Goal: Information Seeking & Learning: Learn about a topic

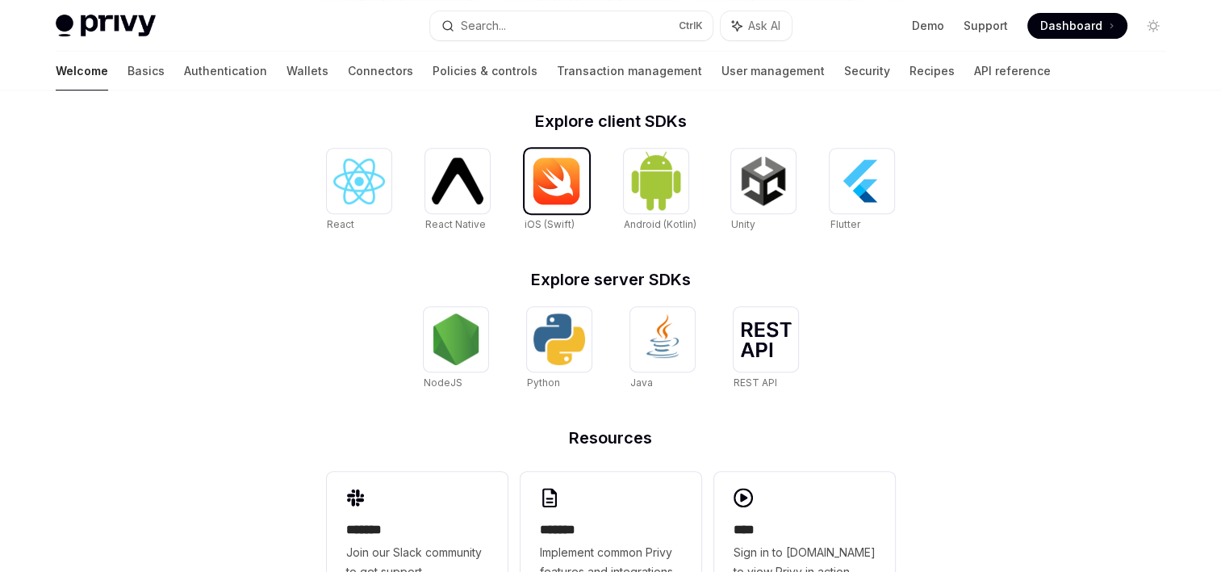
scroll to position [712, 0]
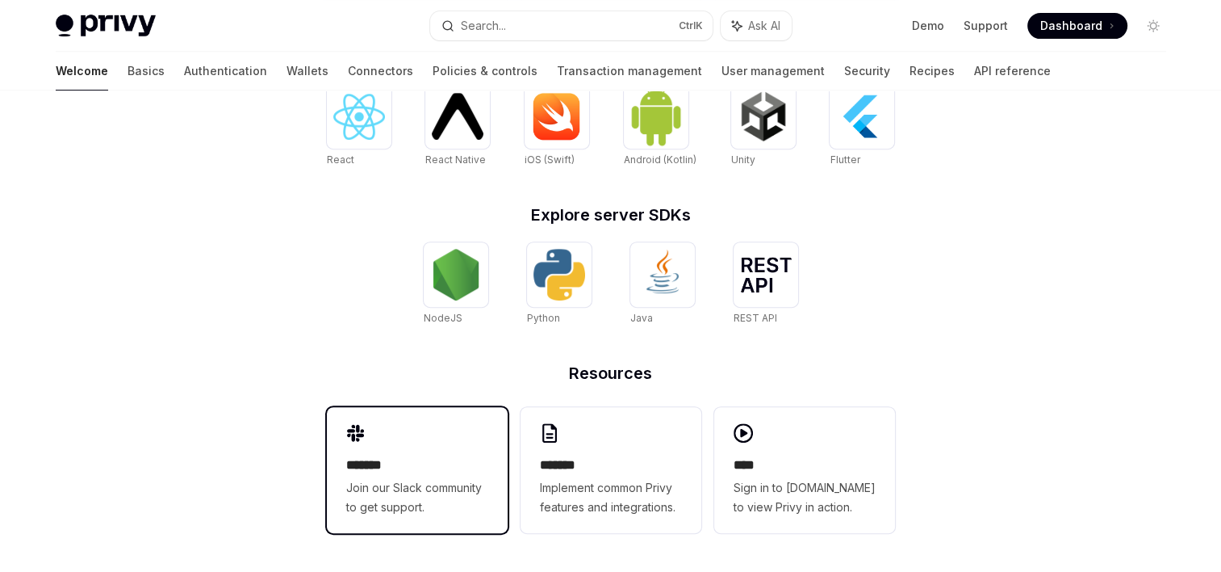
click at [447, 471] on h2 "*******" at bounding box center [417, 464] width 142 height 19
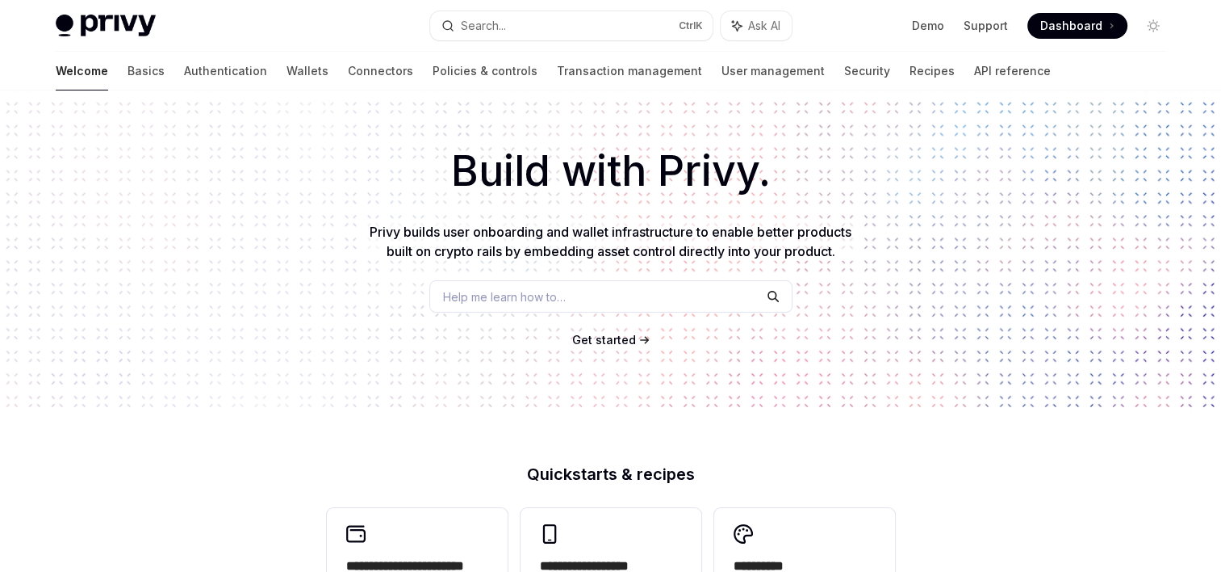
scroll to position [0, 0]
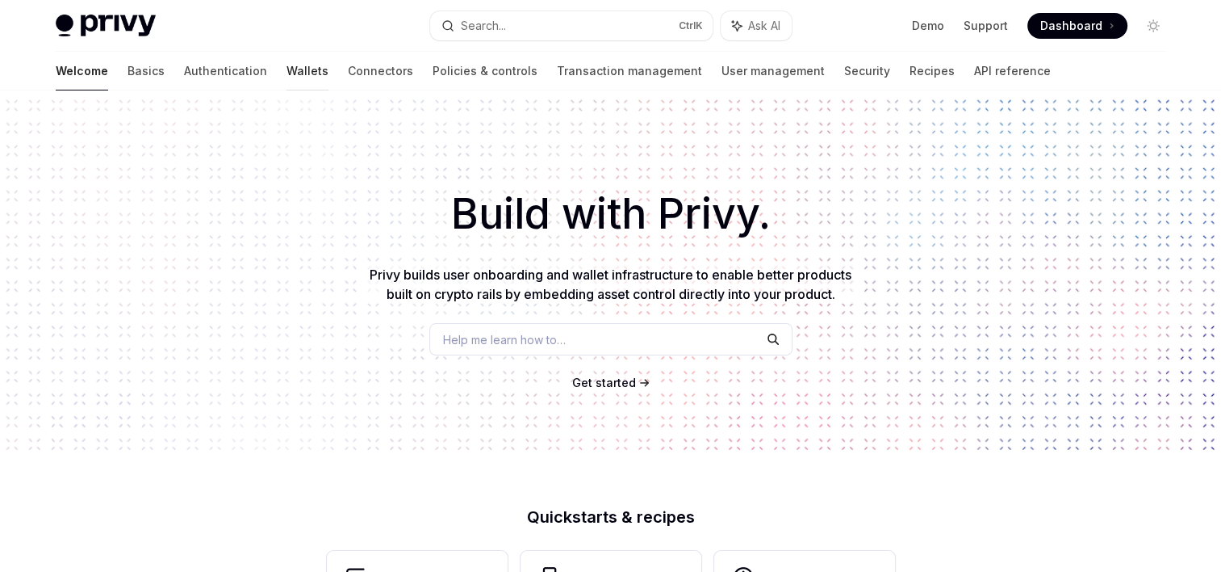
click at [287, 74] on link "Wallets" at bounding box center [308, 71] width 42 height 39
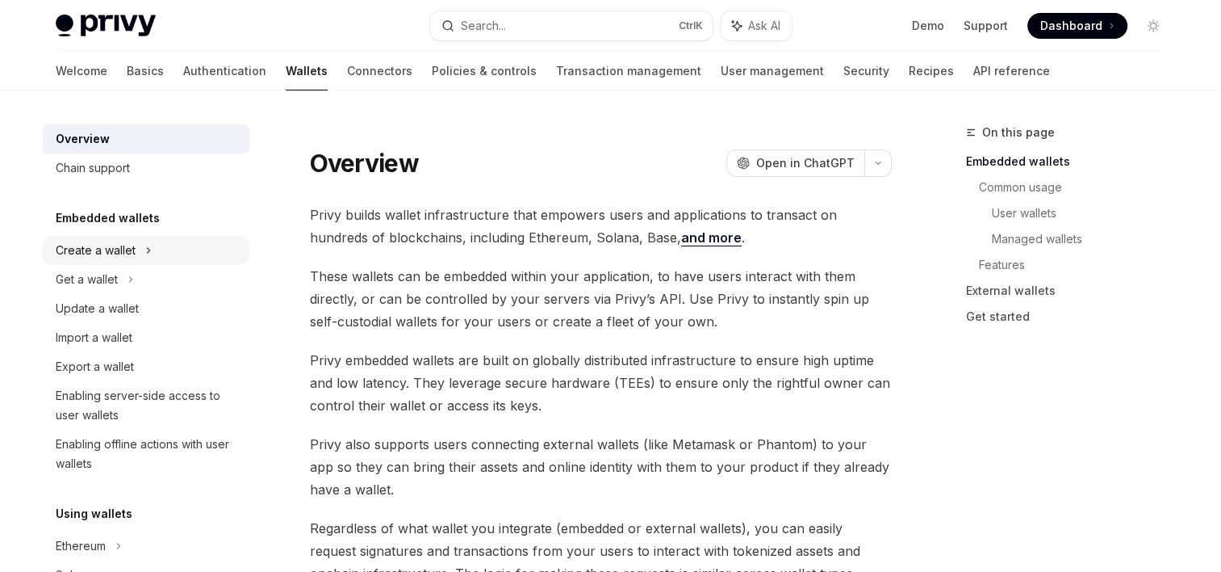
click at [125, 250] on div "Create a wallet" at bounding box center [96, 250] width 80 height 19
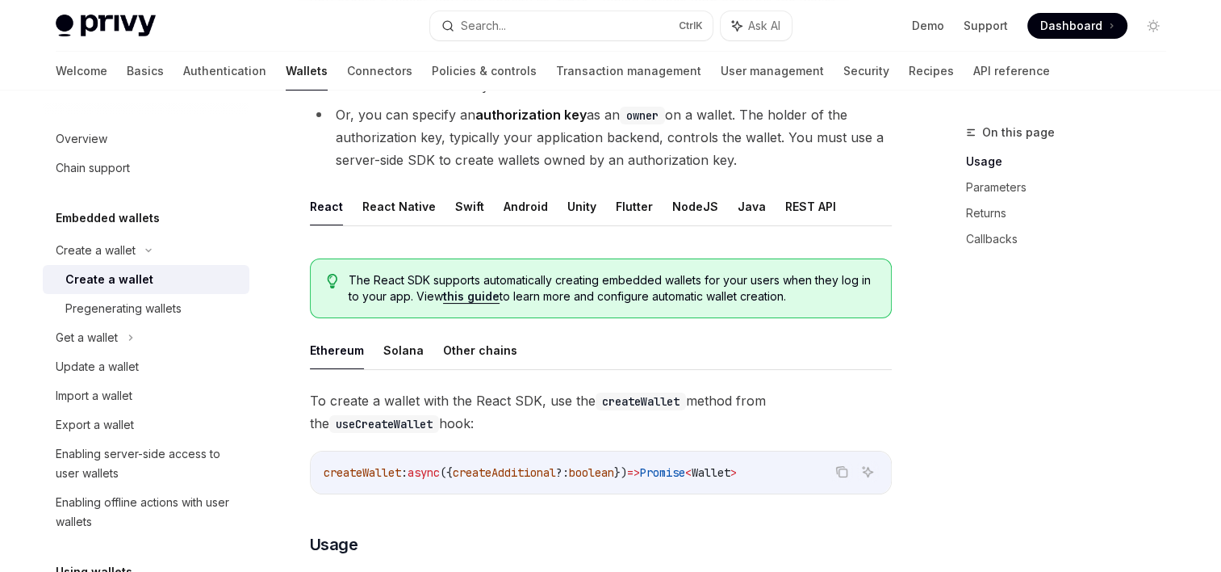
scroll to position [255, 0]
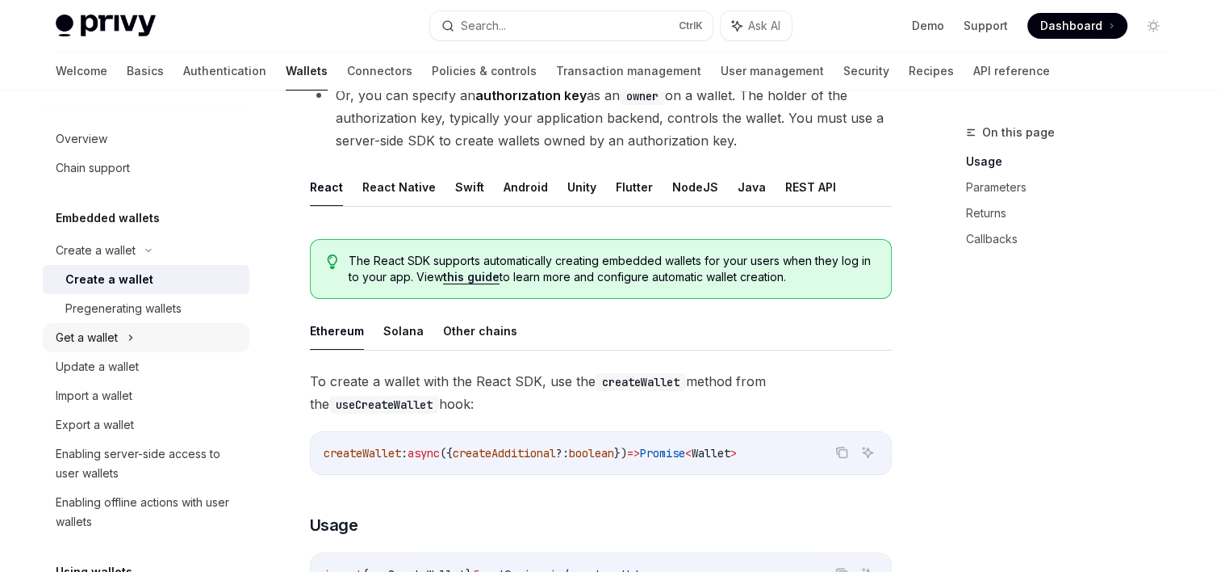
click at [111, 341] on div "Get a wallet" at bounding box center [87, 337] width 62 height 19
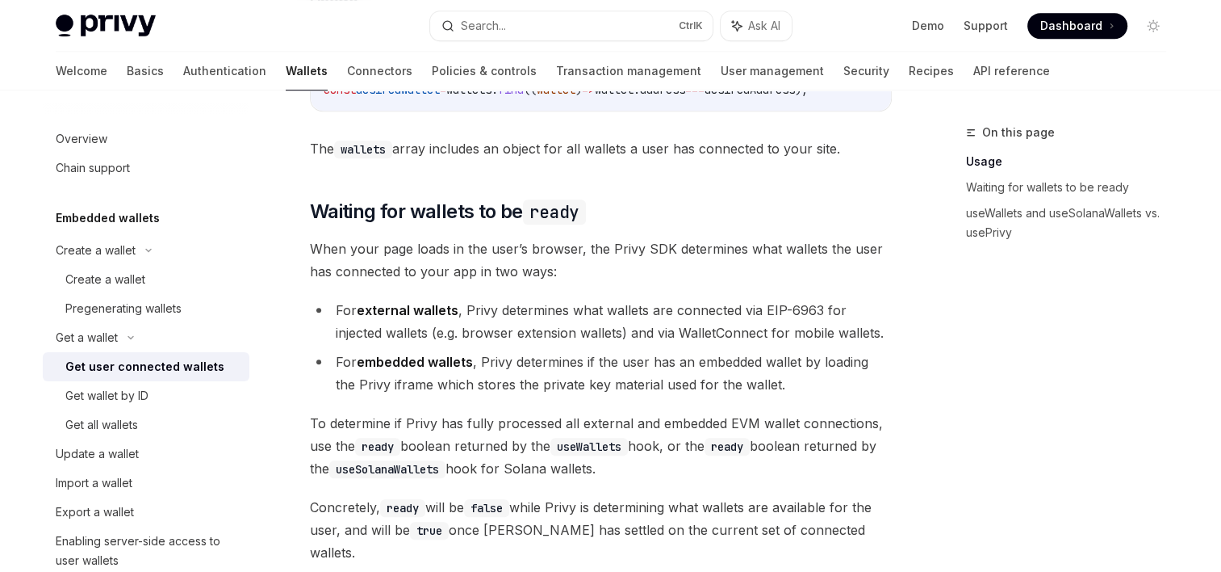
scroll to position [879, 0]
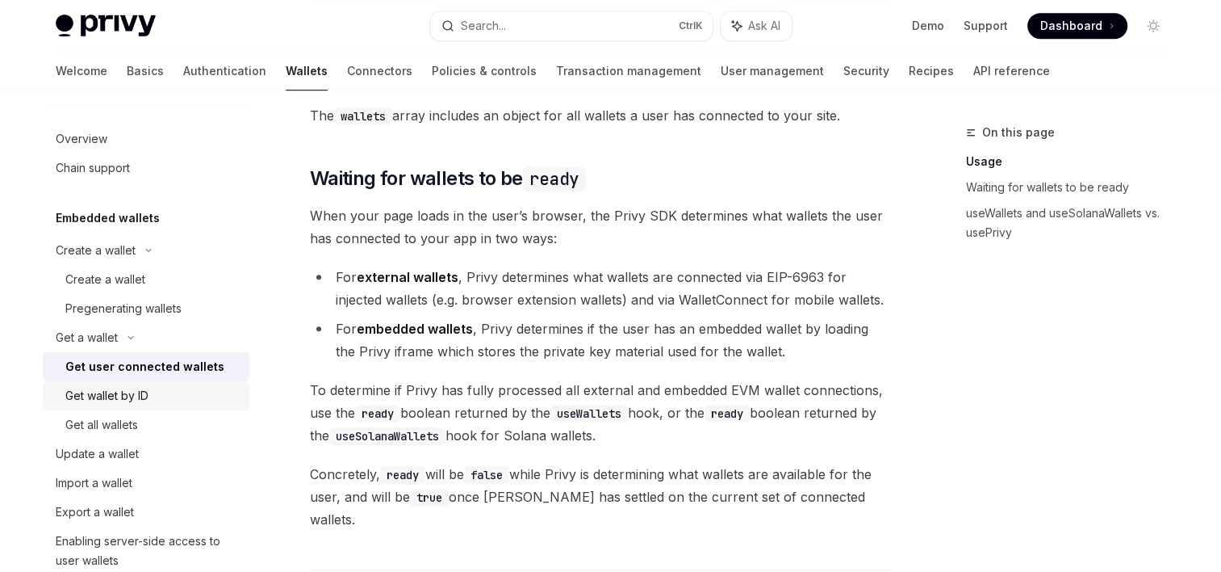
click at [140, 389] on div "Get wallet by ID" at bounding box center [106, 395] width 83 height 19
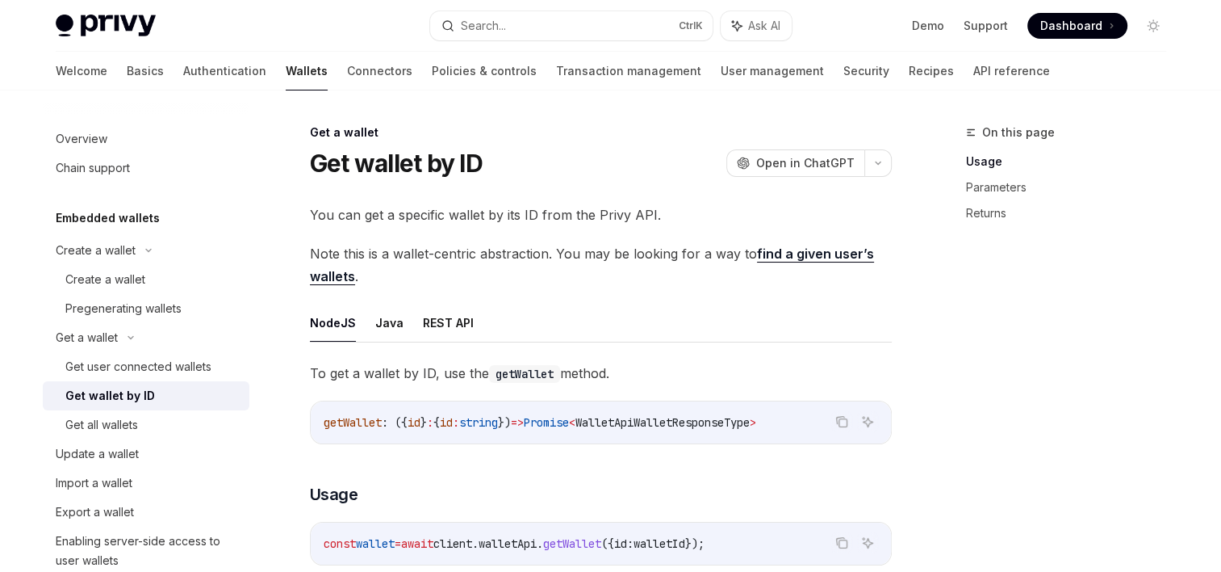
click at [852, 253] on link "find a given user’s wallets" at bounding box center [592, 265] width 564 height 40
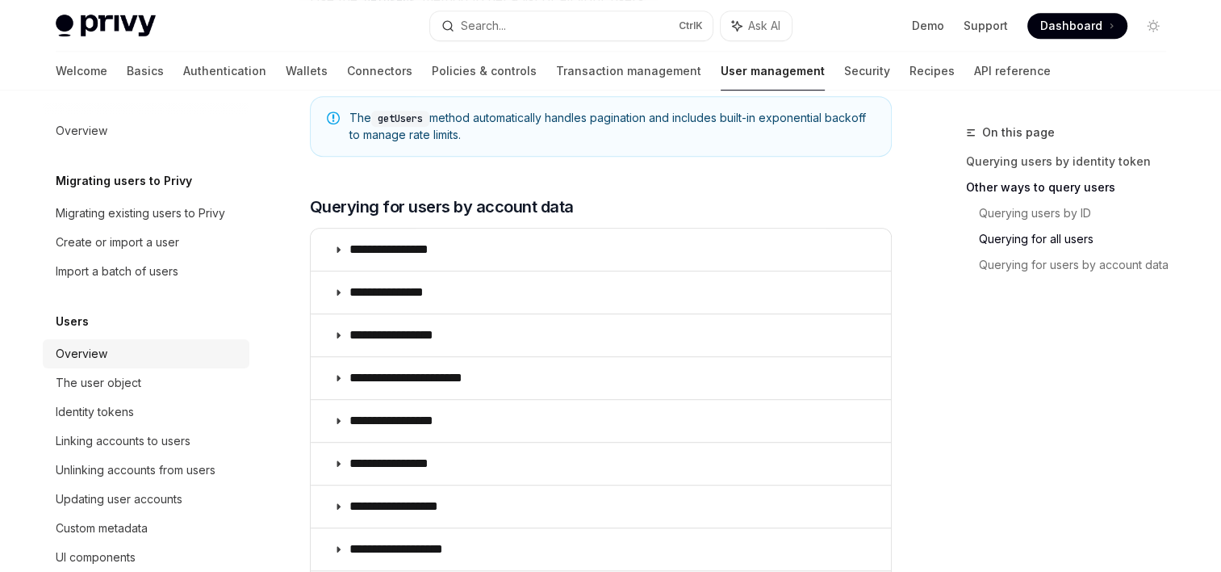
click at [146, 365] on link "Overview" at bounding box center [146, 353] width 207 height 29
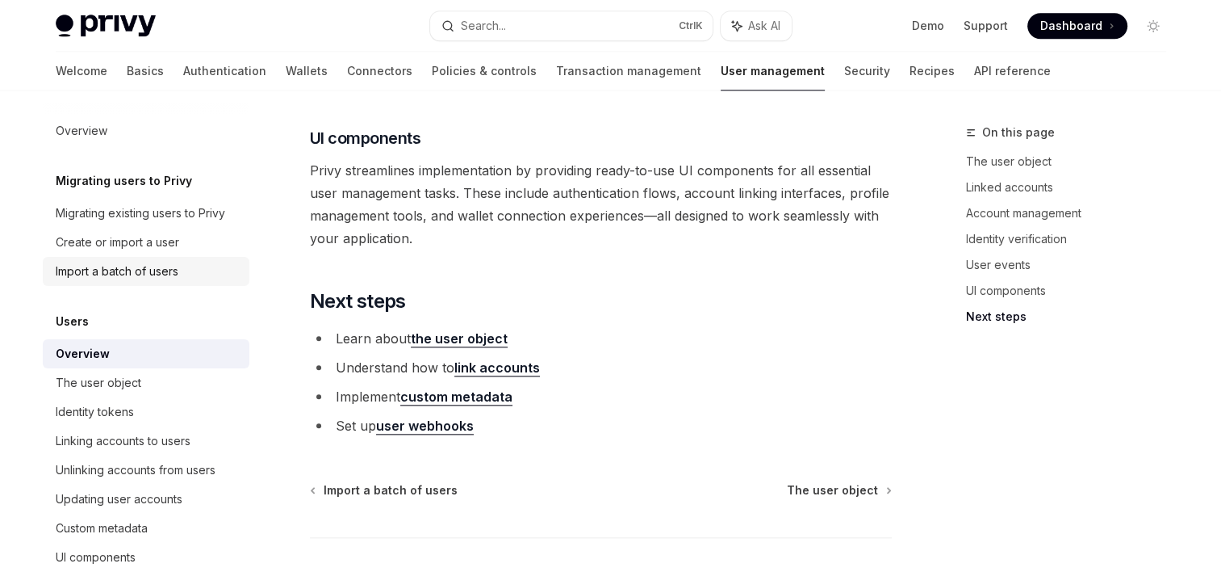
scroll to position [1743, 0]
click at [159, 241] on div "Create or import a user" at bounding box center [118, 241] width 124 height 19
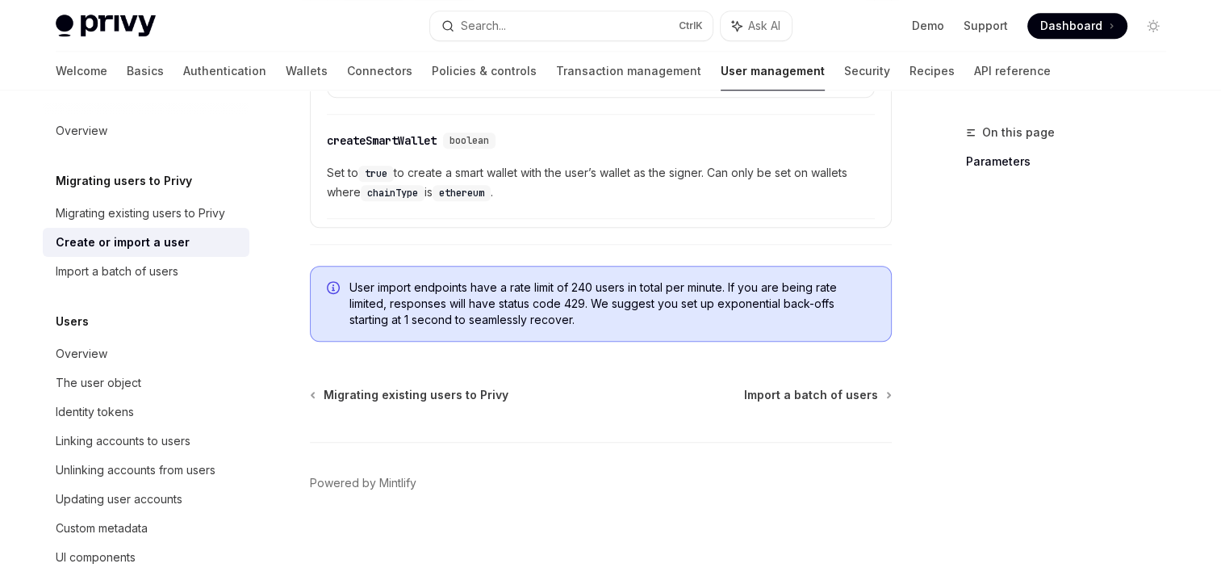
scroll to position [1514, 0]
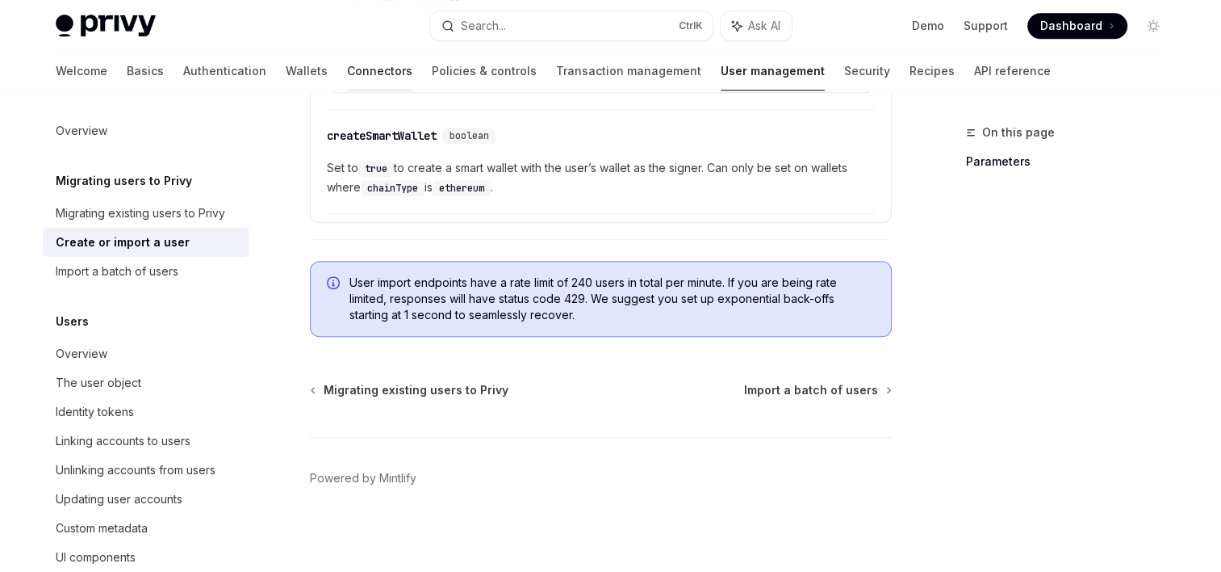
click at [347, 79] on link "Connectors" at bounding box center [379, 71] width 65 height 39
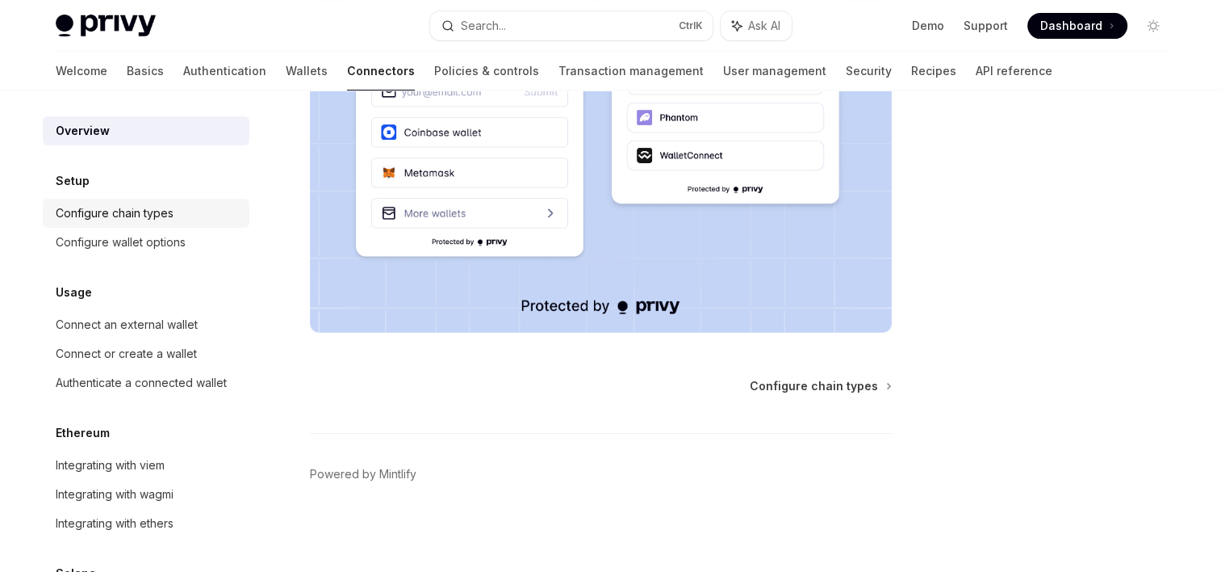
click at [160, 217] on div "Configure chain types" at bounding box center [115, 212] width 118 height 19
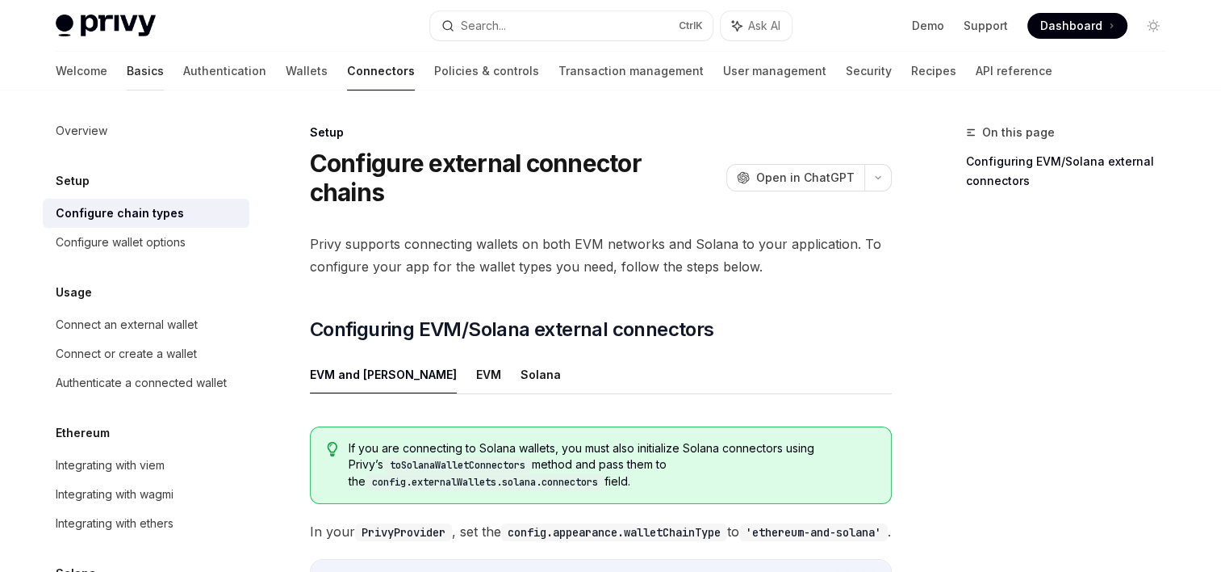
click at [127, 68] on link "Basics" at bounding box center [145, 71] width 37 height 39
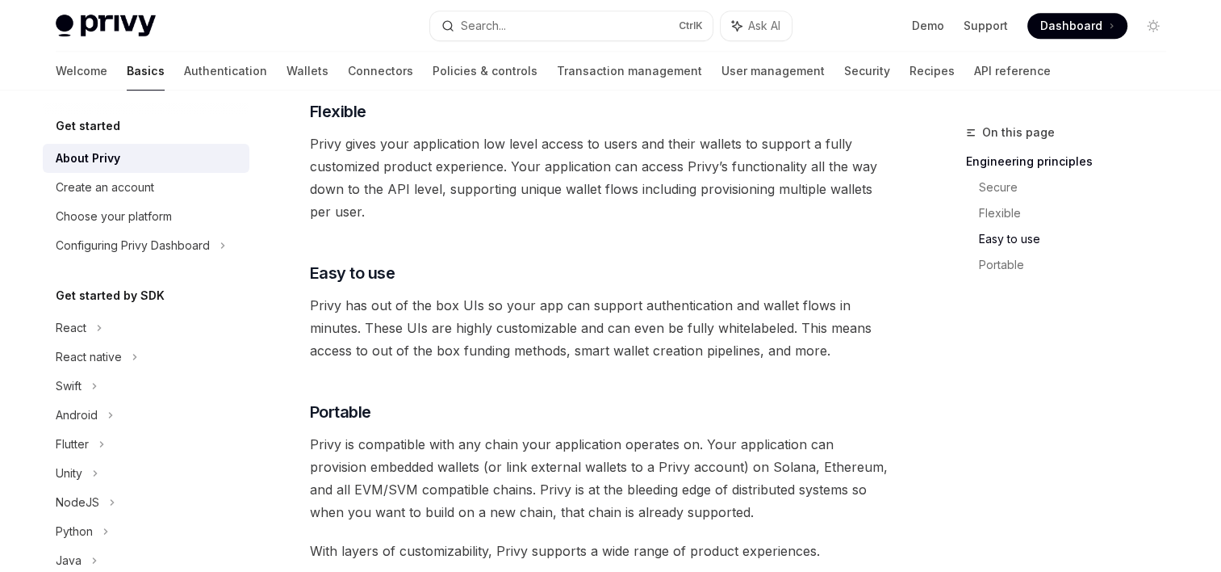
scroll to position [1124, 0]
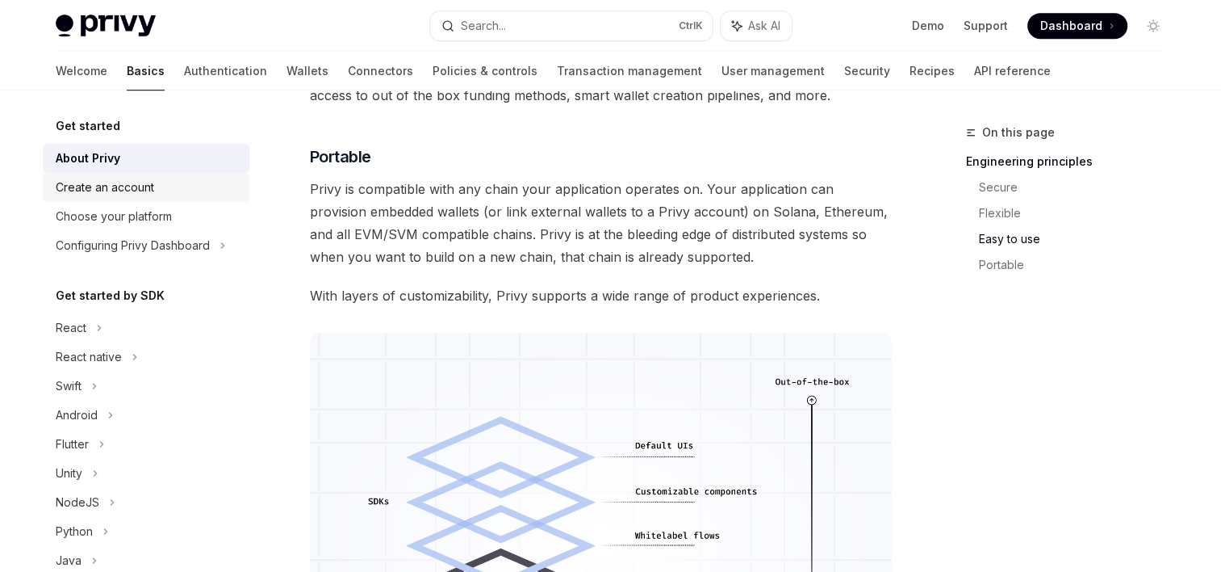
click at [150, 186] on div "Create an account" at bounding box center [105, 187] width 98 height 19
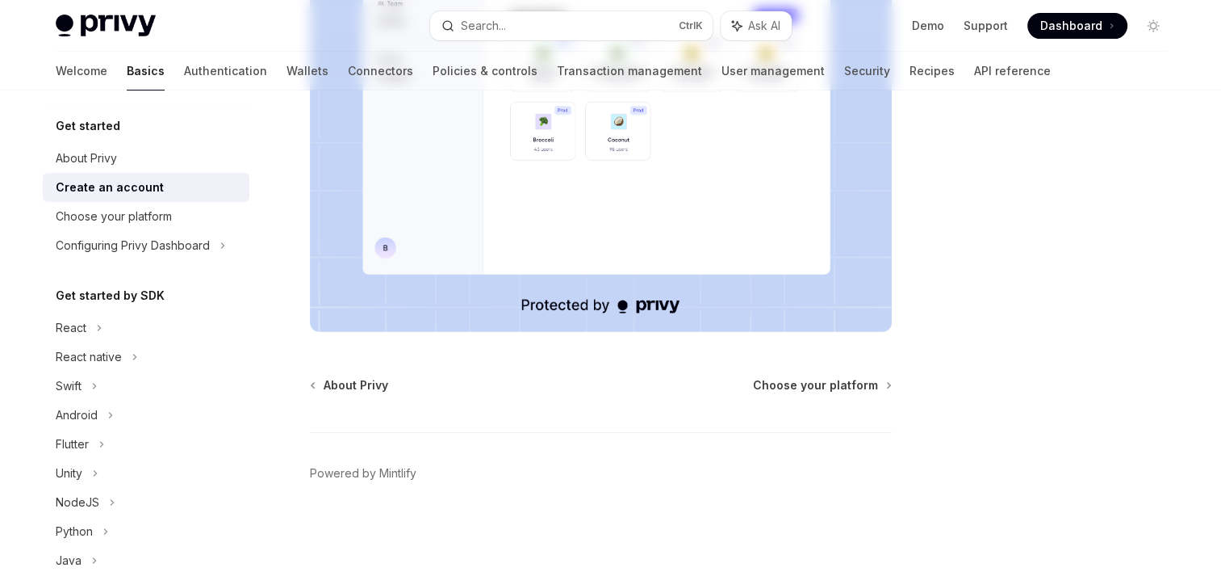
scroll to position [26, 0]
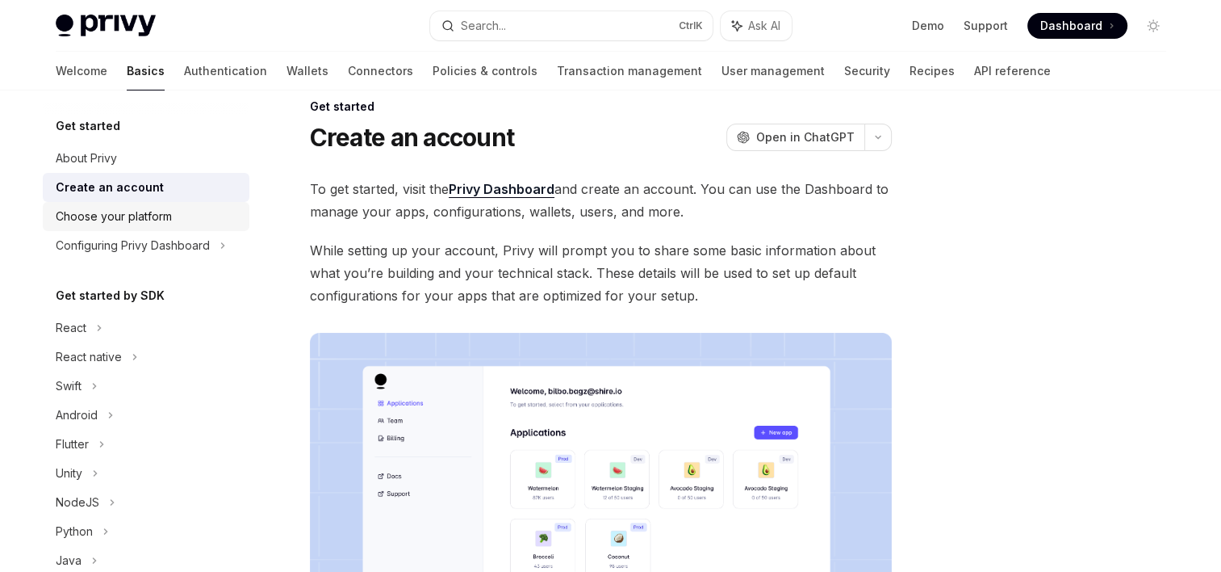
click at [163, 213] on div "Choose your platform" at bounding box center [114, 216] width 116 height 19
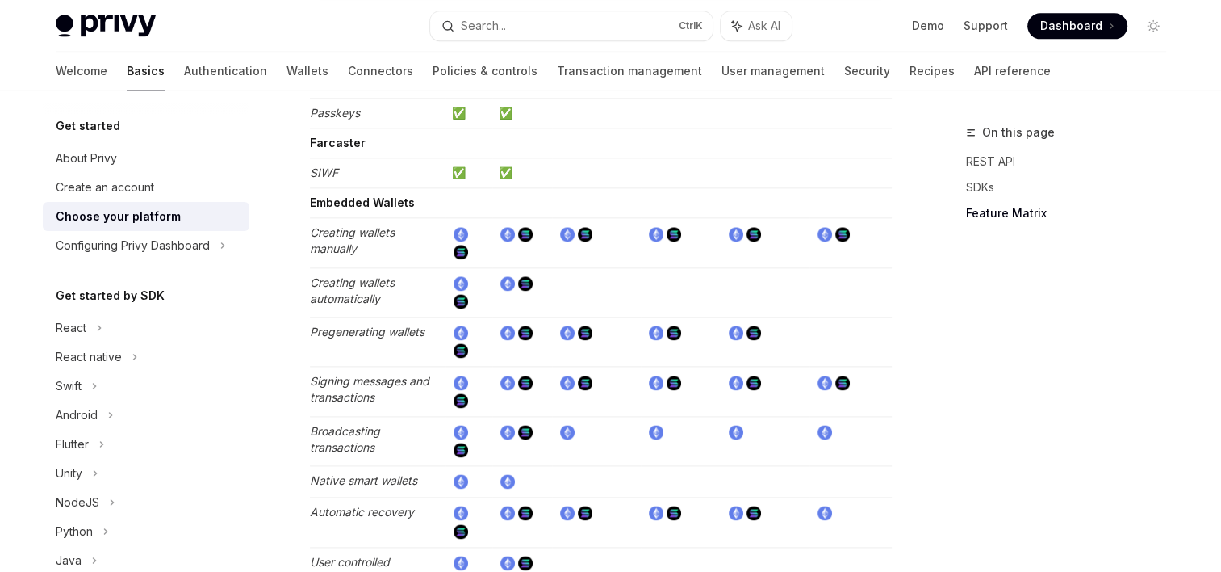
scroll to position [1995, 0]
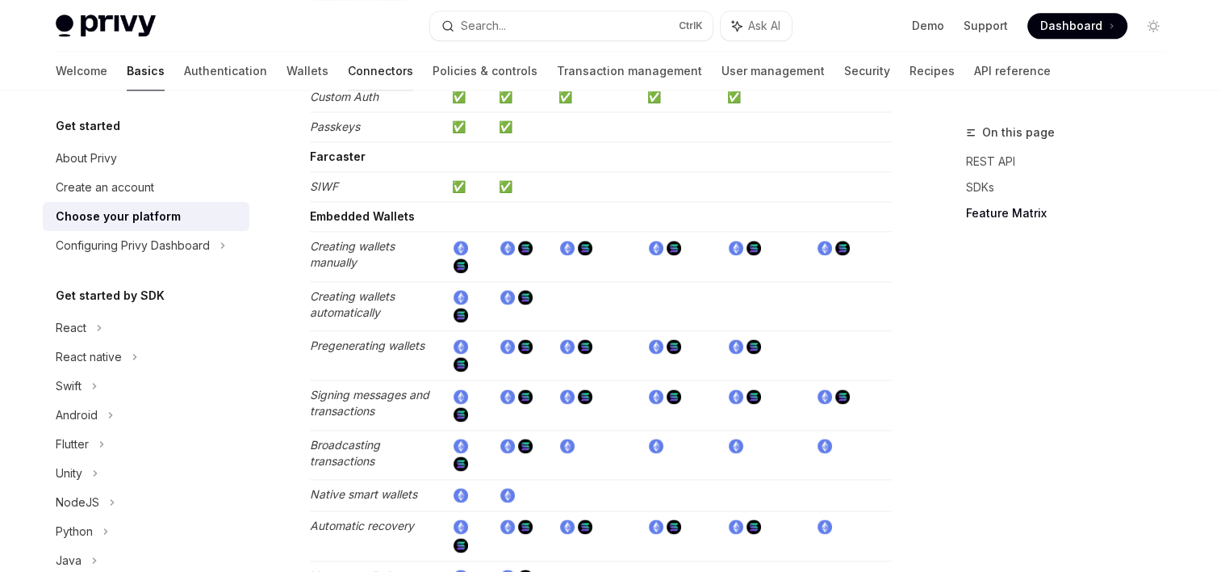
click at [348, 72] on link "Connectors" at bounding box center [380, 71] width 65 height 39
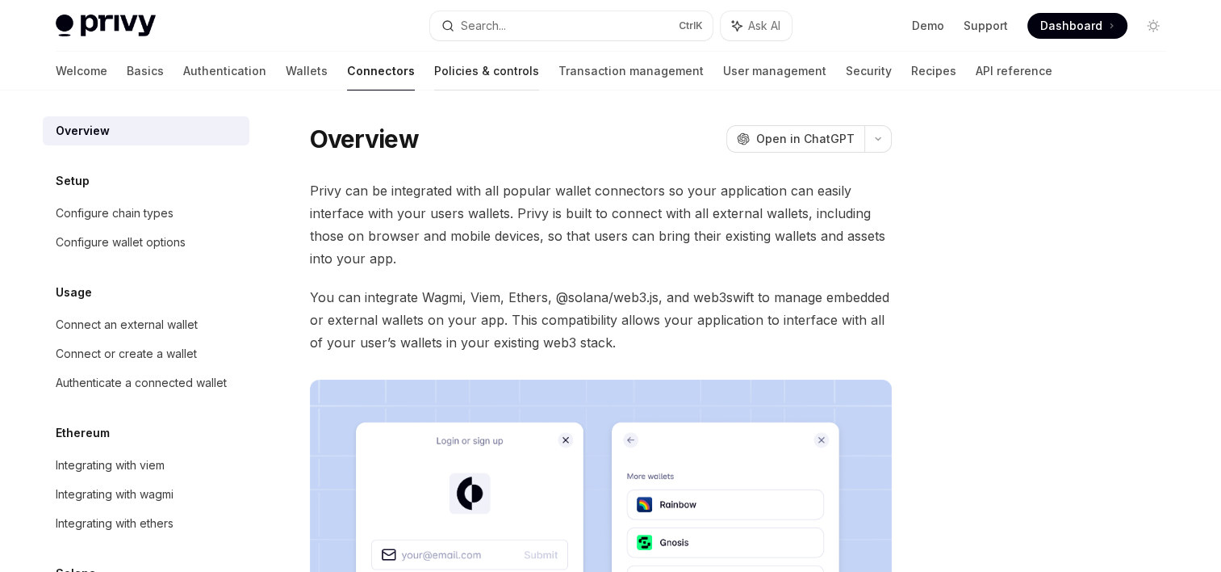
click at [434, 72] on link "Policies & controls" at bounding box center [486, 71] width 105 height 39
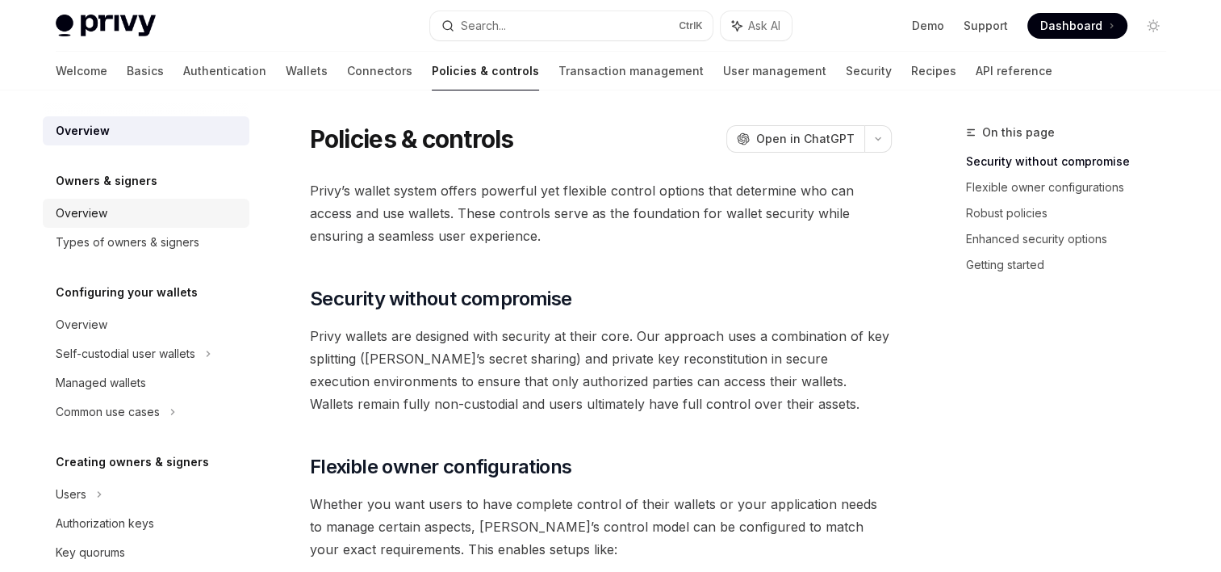
click at [72, 223] on link "Overview" at bounding box center [146, 213] width 207 height 29
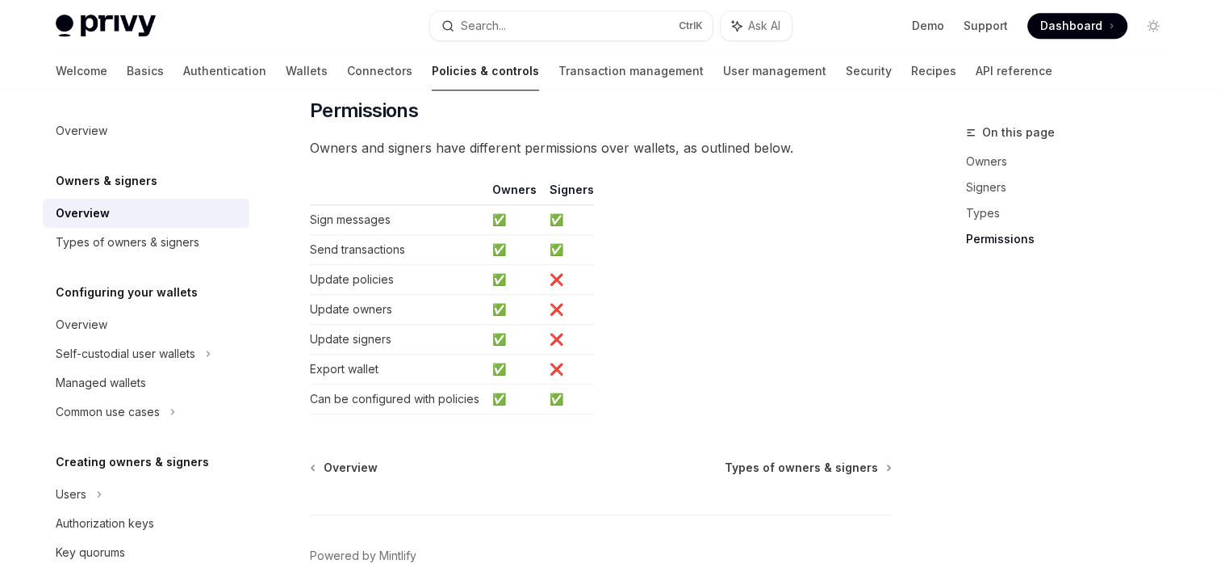
scroll to position [1389, 0]
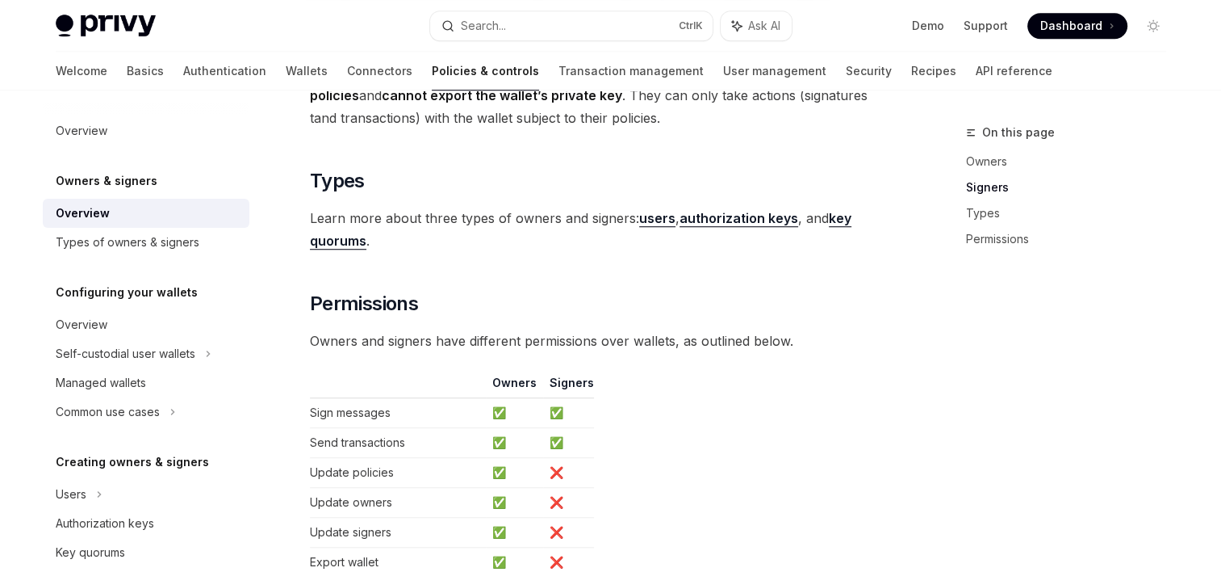
click at [725, 218] on strong "authorization keys" at bounding box center [739, 218] width 119 height 16
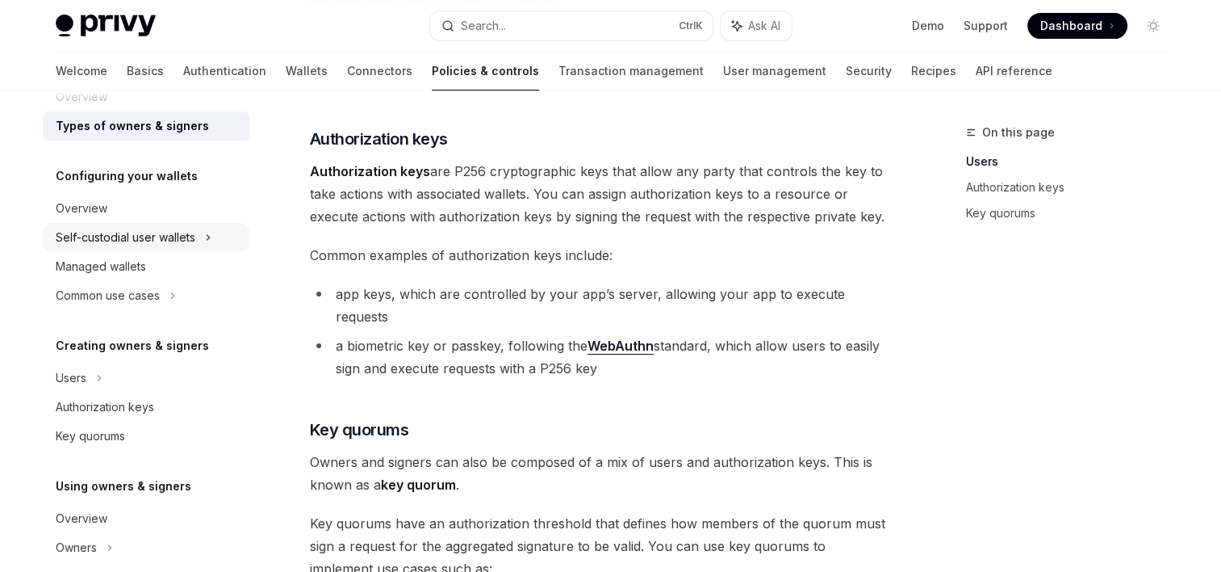
scroll to position [116, 0]
click at [145, 237] on div "Self-custodial user wallets" at bounding box center [126, 237] width 140 height 19
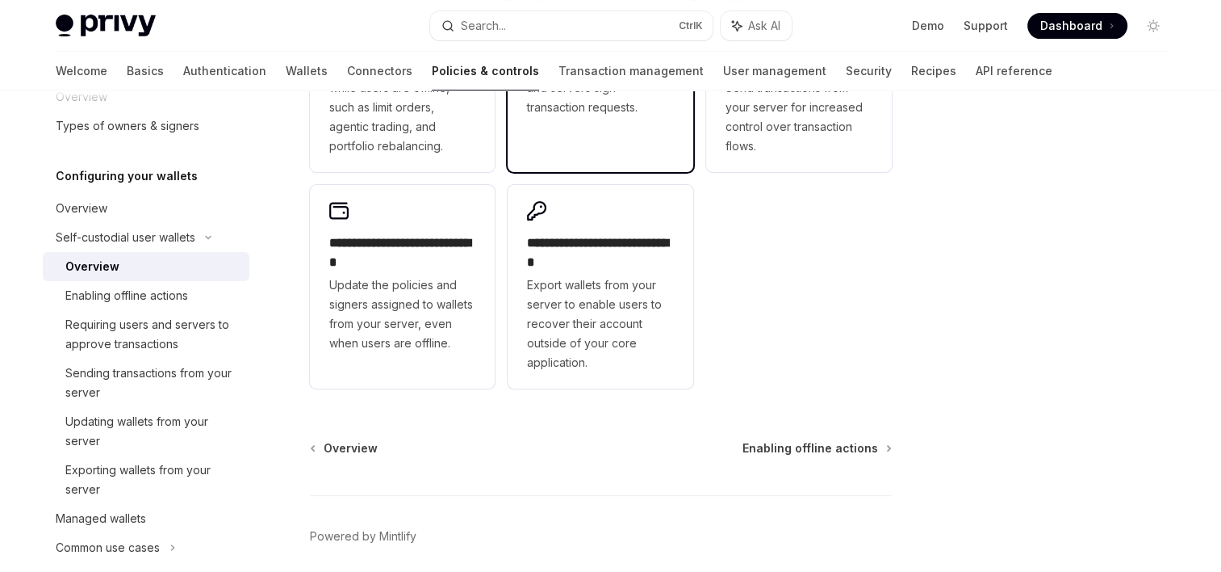
scroll to position [486, 0]
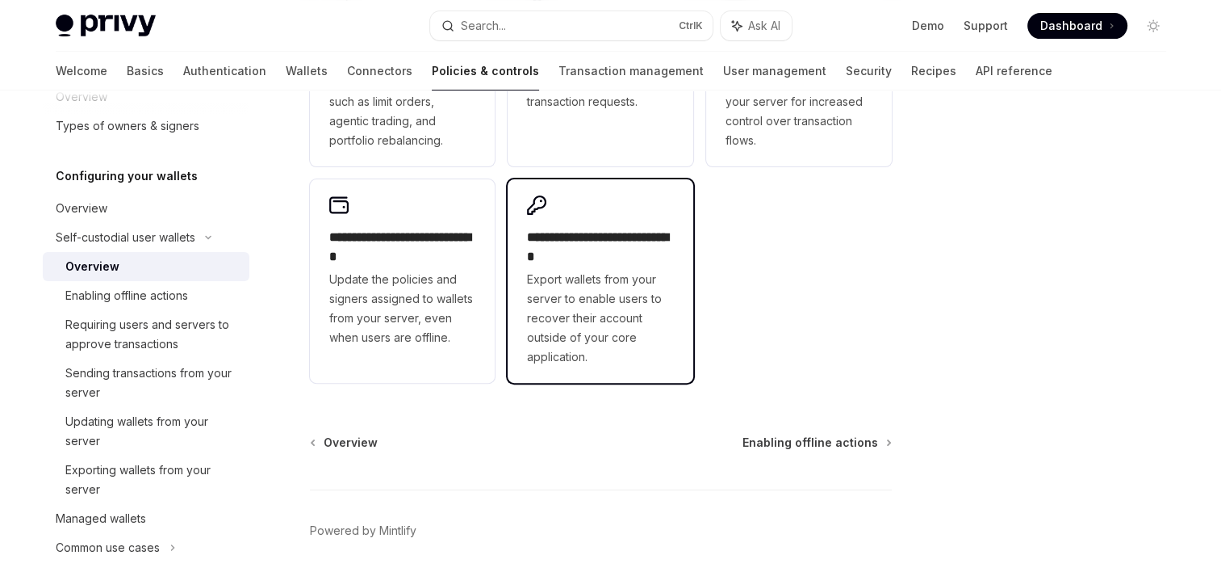
click at [568, 245] on h2 "**********" at bounding box center [600, 247] width 147 height 39
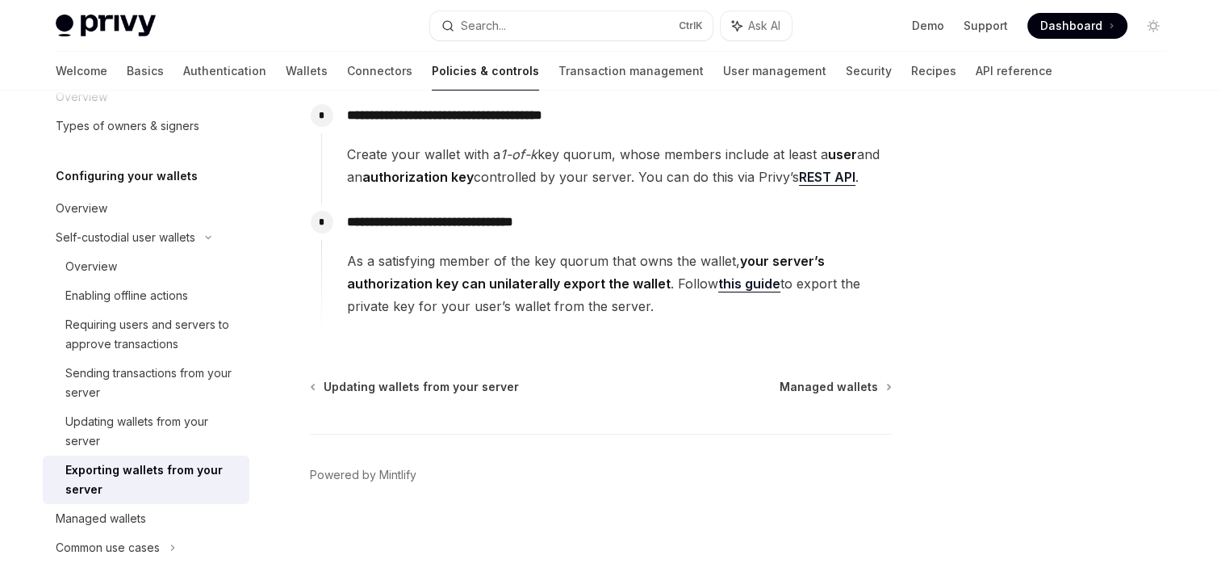
scroll to position [245, 0]
click at [743, 284] on link "this guide" at bounding box center [749, 282] width 62 height 17
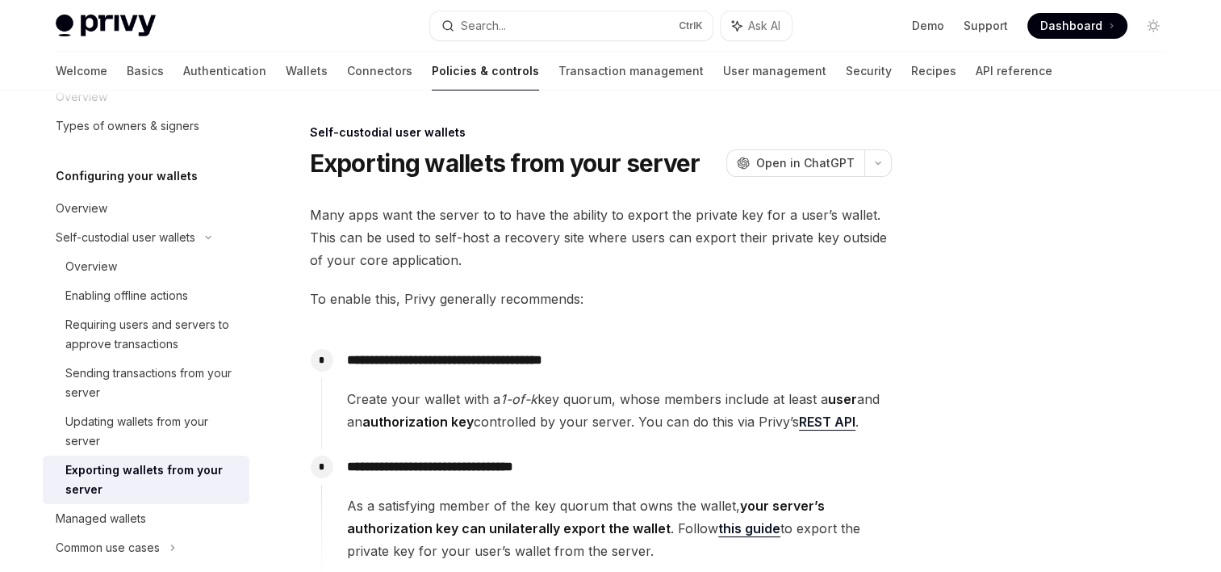
type textarea "*"
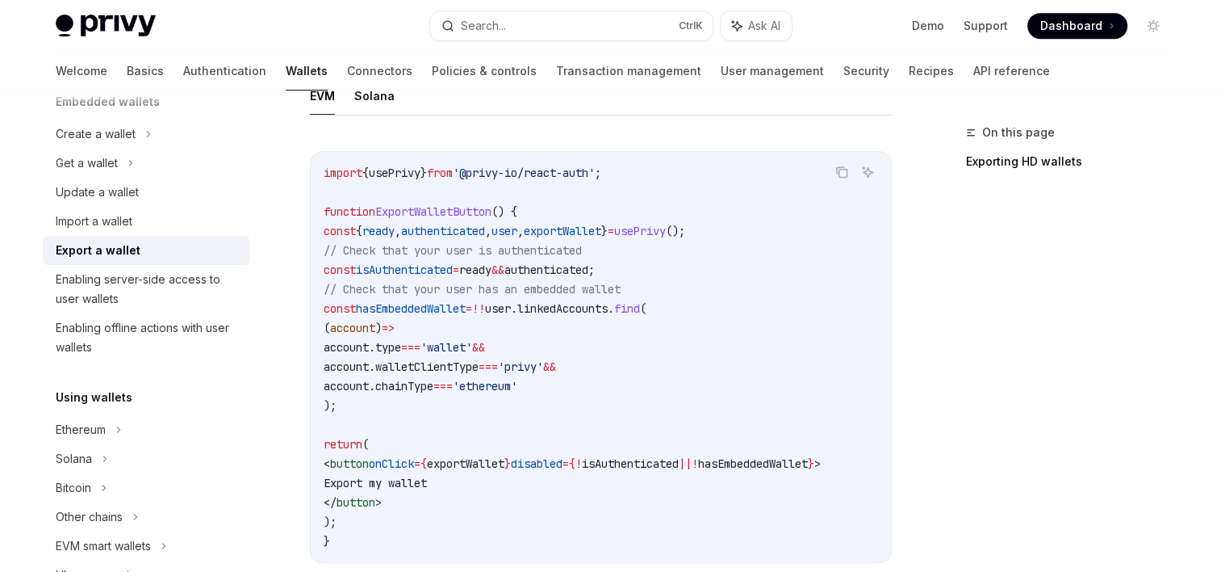
scroll to position [821, 0]
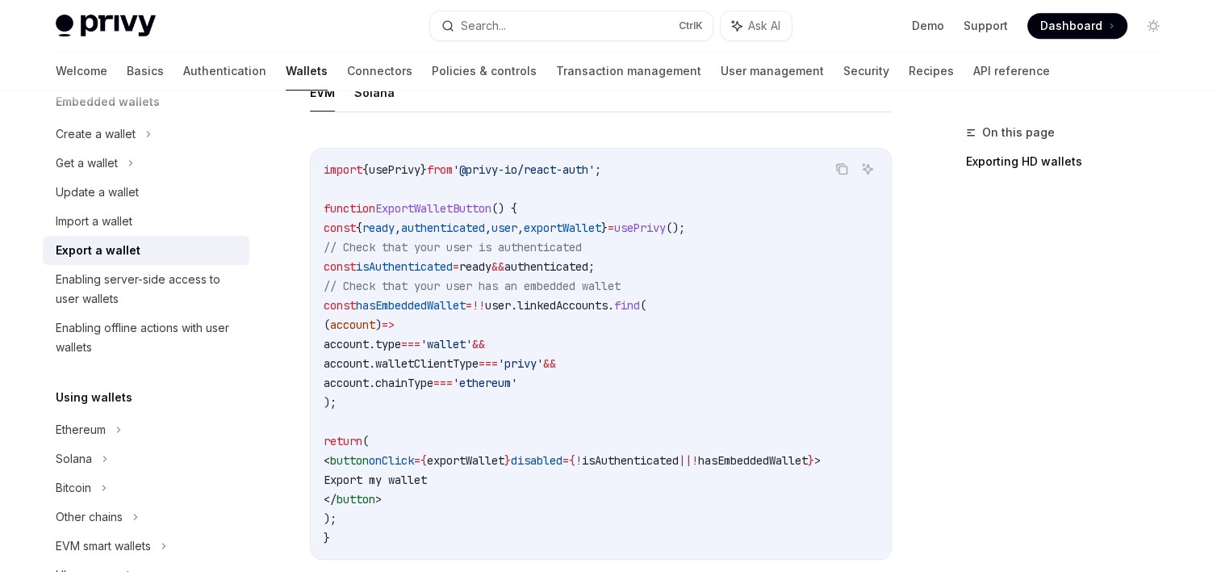
click at [604, 440] on code "import { usePrivy } from '@privy-io/react-auth' ; function ExportWalletButton (…" at bounding box center [601, 353] width 555 height 387
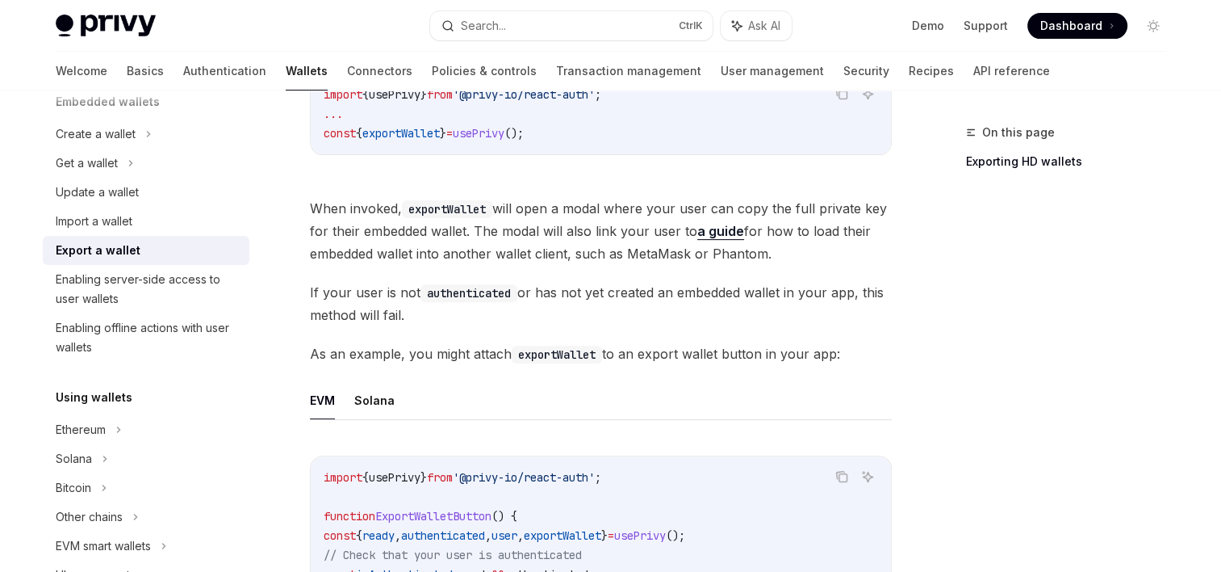
scroll to position [504, 0]
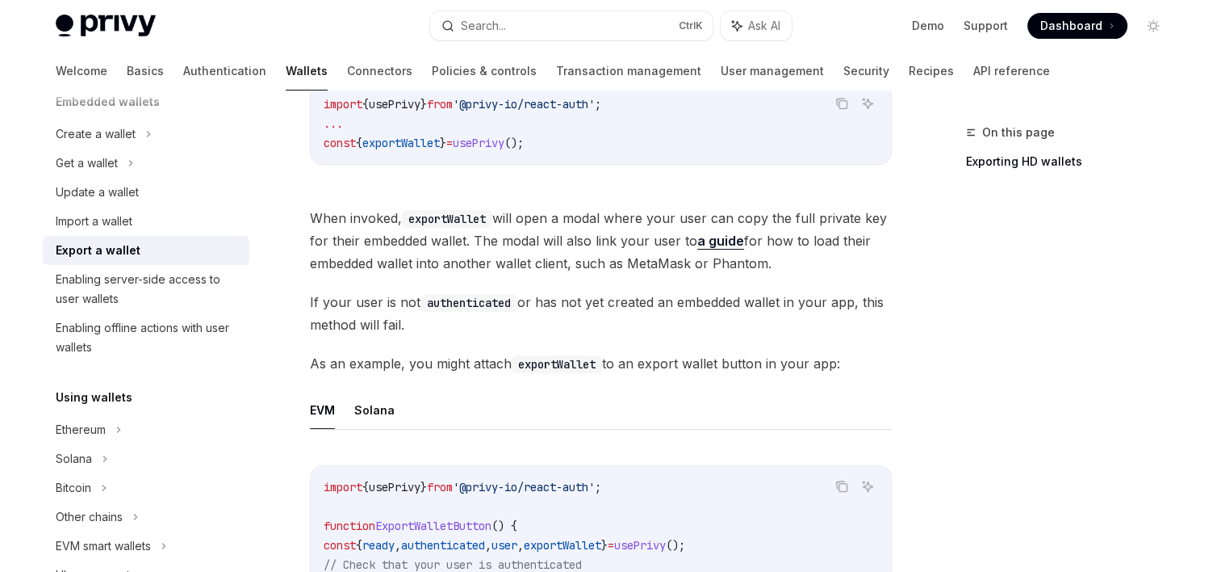
click at [717, 241] on link "a guide" at bounding box center [720, 240] width 47 height 17
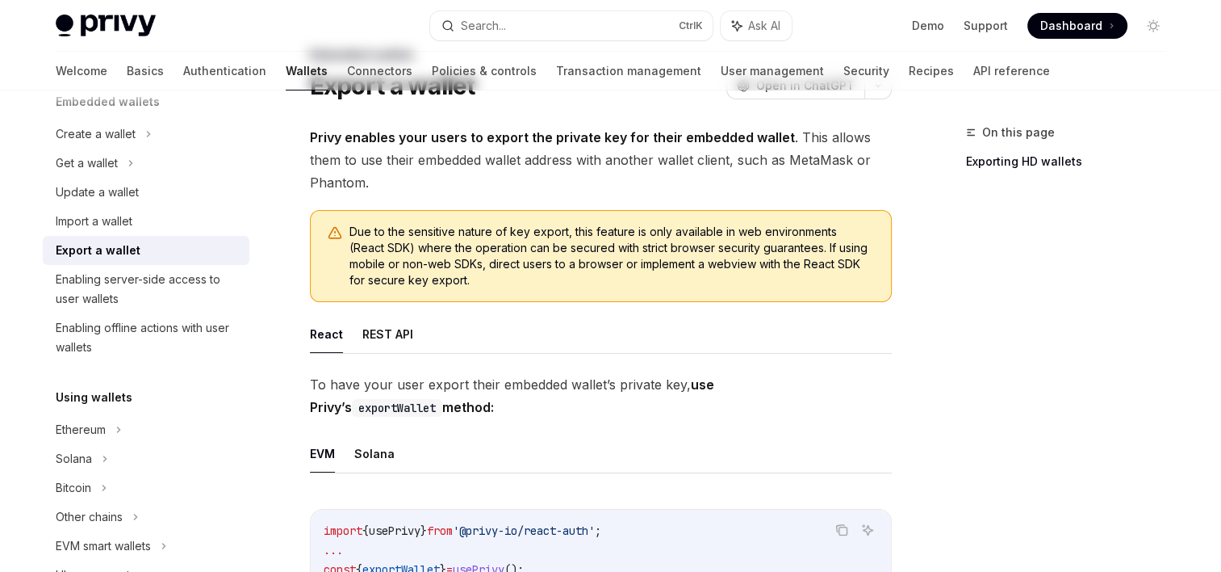
scroll to position [0, 0]
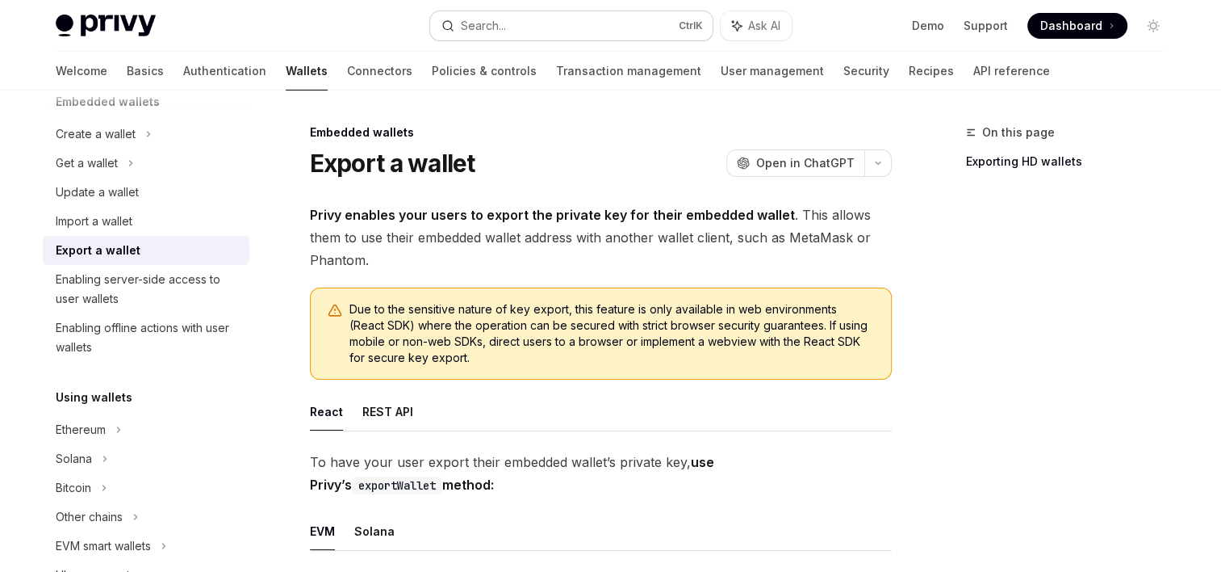
click at [484, 23] on div "Search..." at bounding box center [483, 25] width 45 height 19
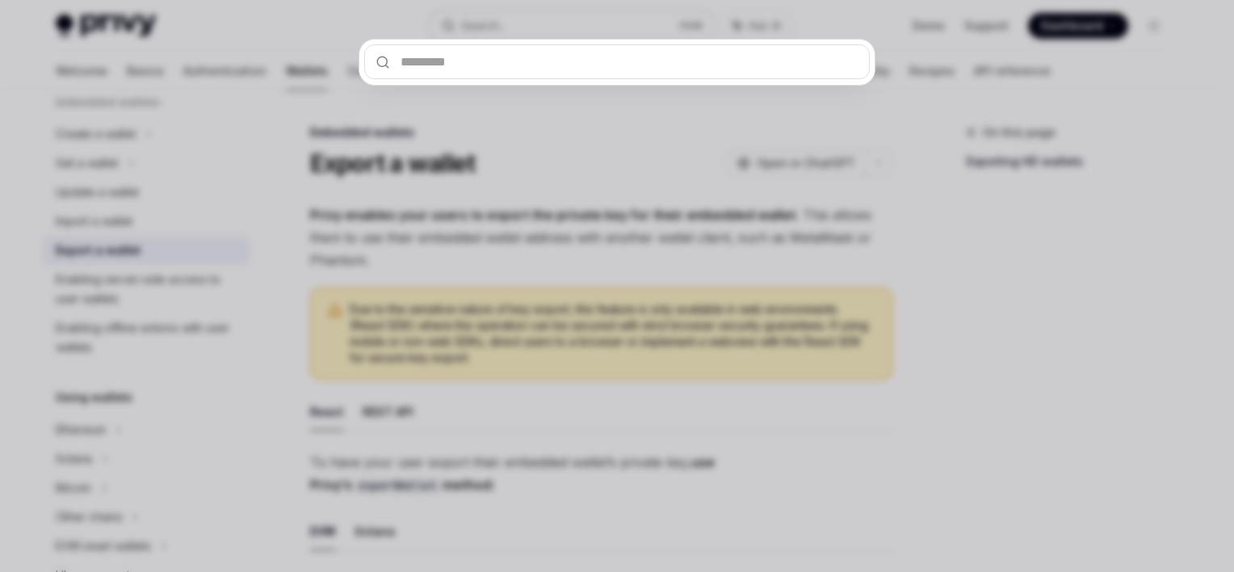
click at [484, 23] on div at bounding box center [617, 286] width 1234 height 572
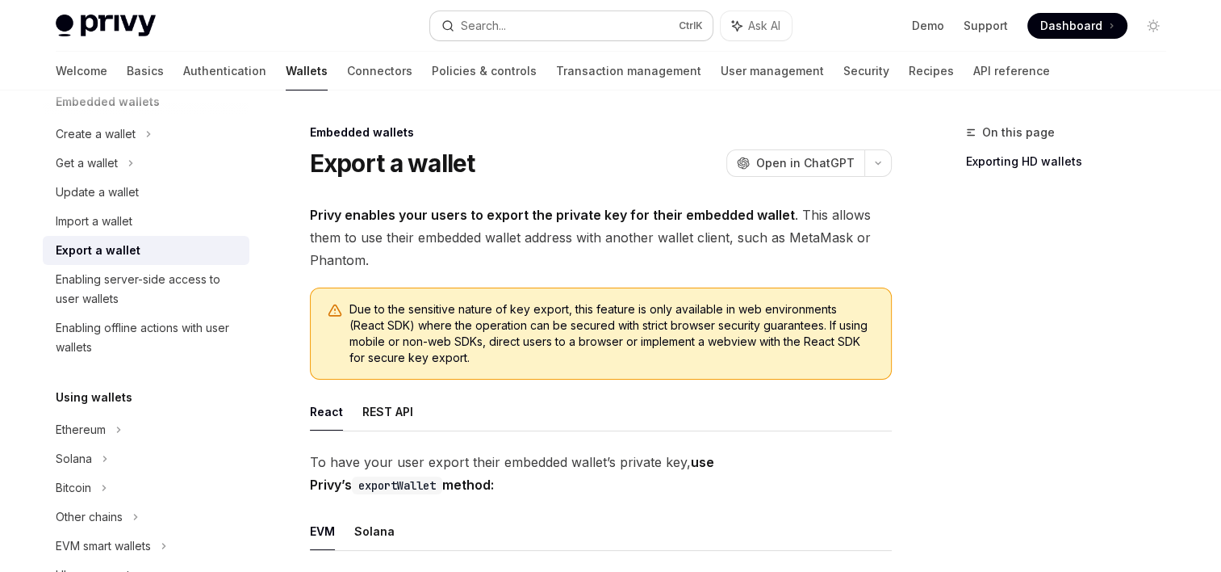
click at [484, 23] on div "Search..." at bounding box center [483, 25] width 45 height 19
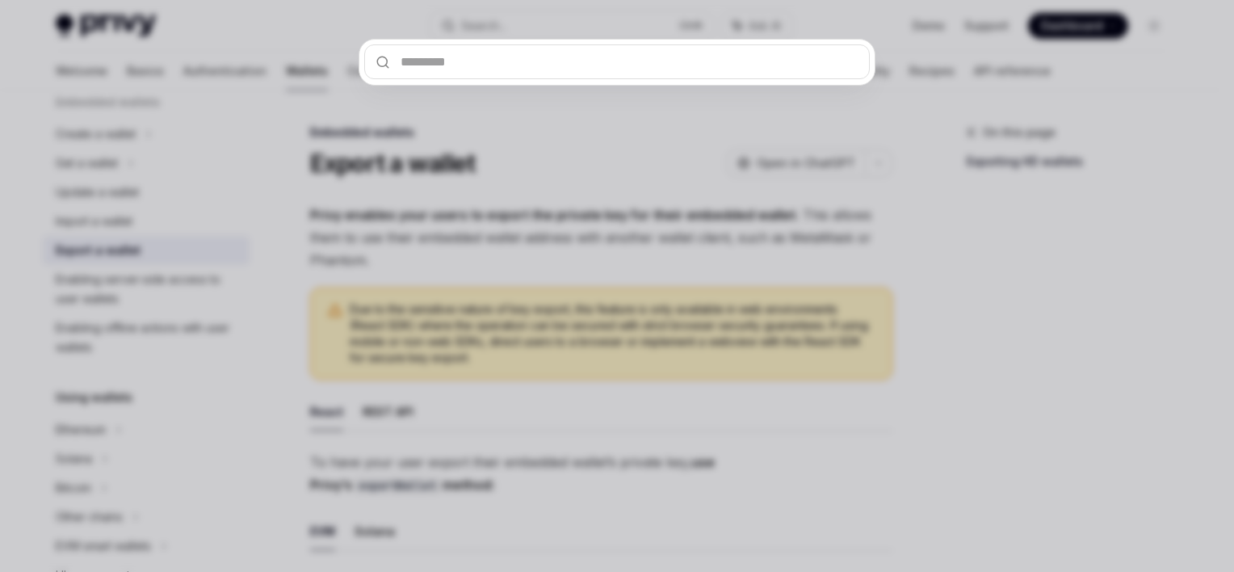
click at [465, 63] on input "text" at bounding box center [616, 61] width 505 height 35
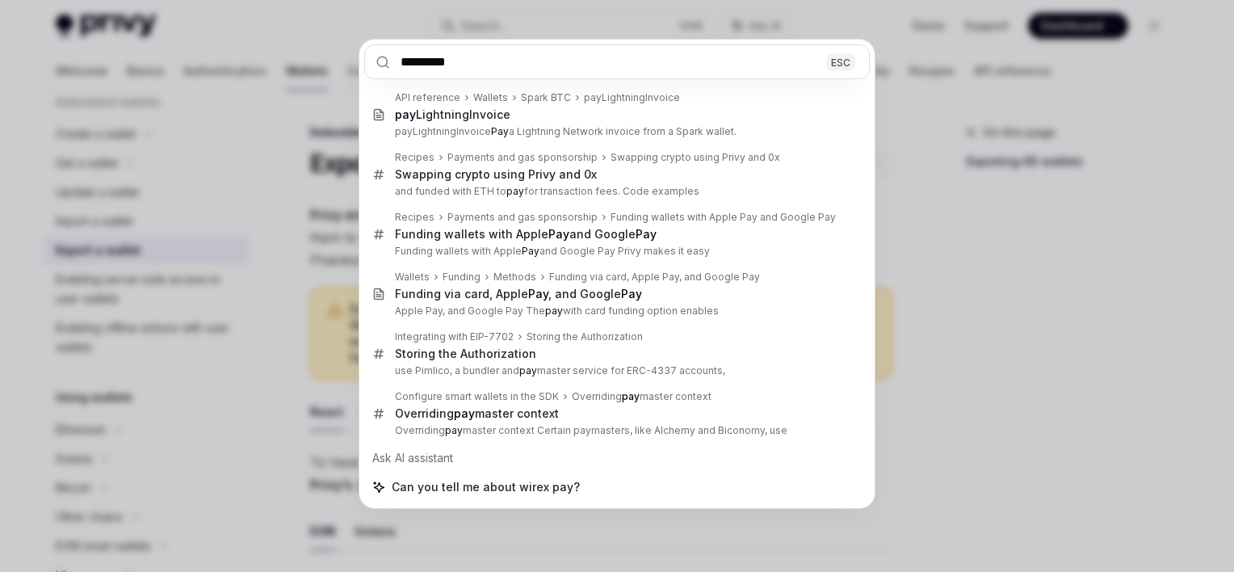
type input "*********"
click at [843, 60] on div "ESC" at bounding box center [840, 61] width 29 height 17
click at [946, 208] on div "********* ESC API reference Wallets Spark BTC payLightningInvoice pay Lightning…" at bounding box center [617, 286] width 1234 height 572
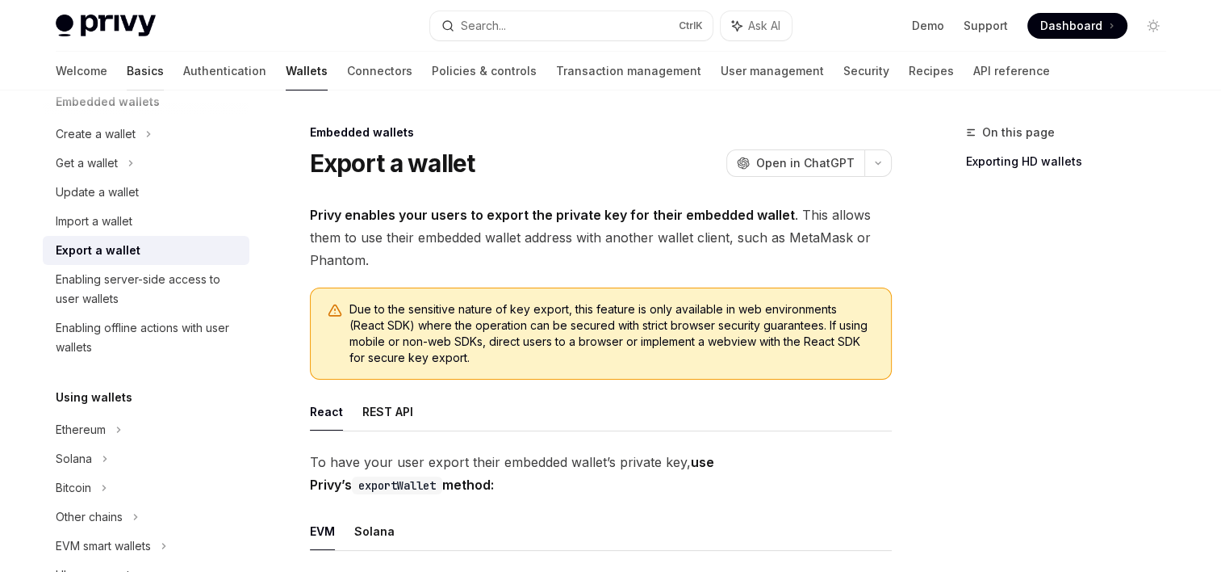
click at [127, 66] on link "Basics" at bounding box center [145, 71] width 37 height 39
type textarea "*"
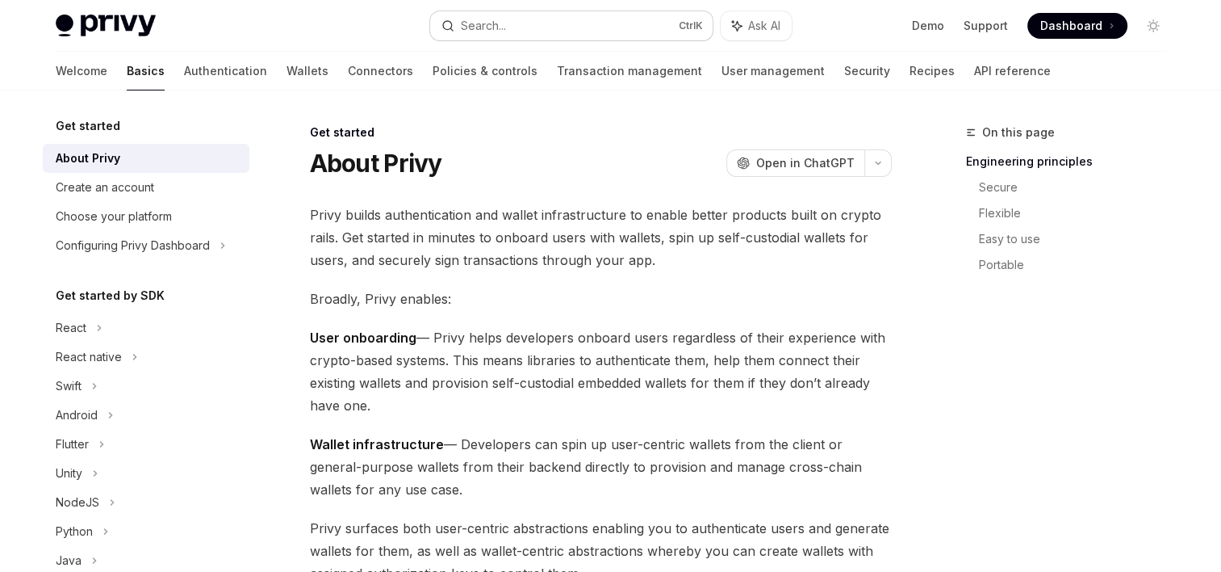
click at [489, 23] on div "Search..." at bounding box center [483, 25] width 45 height 19
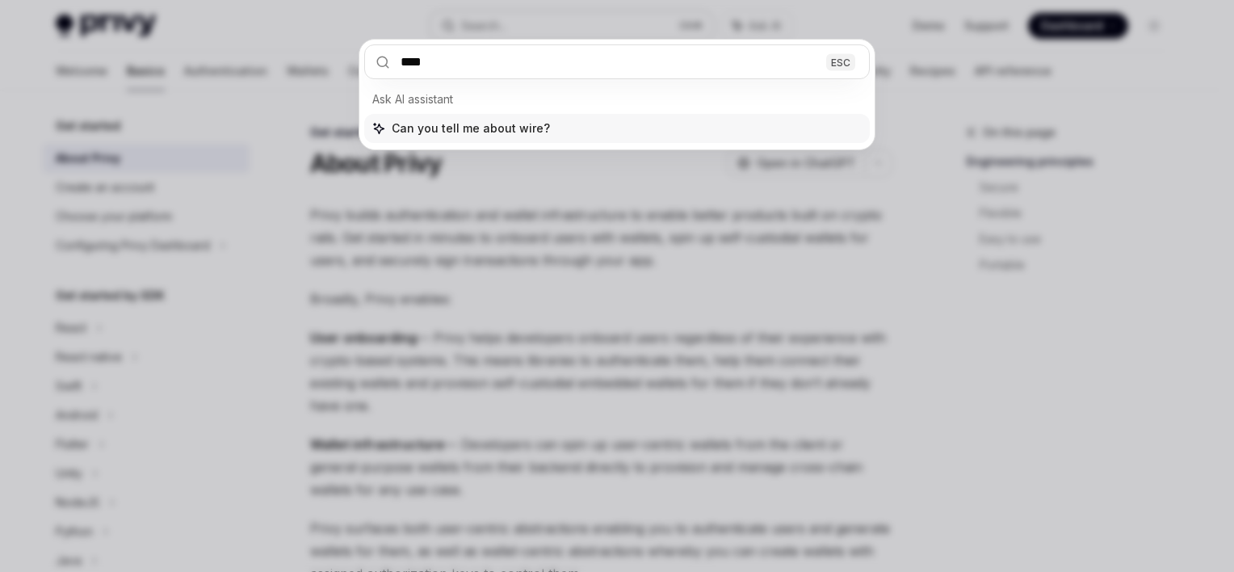
type input "*****"
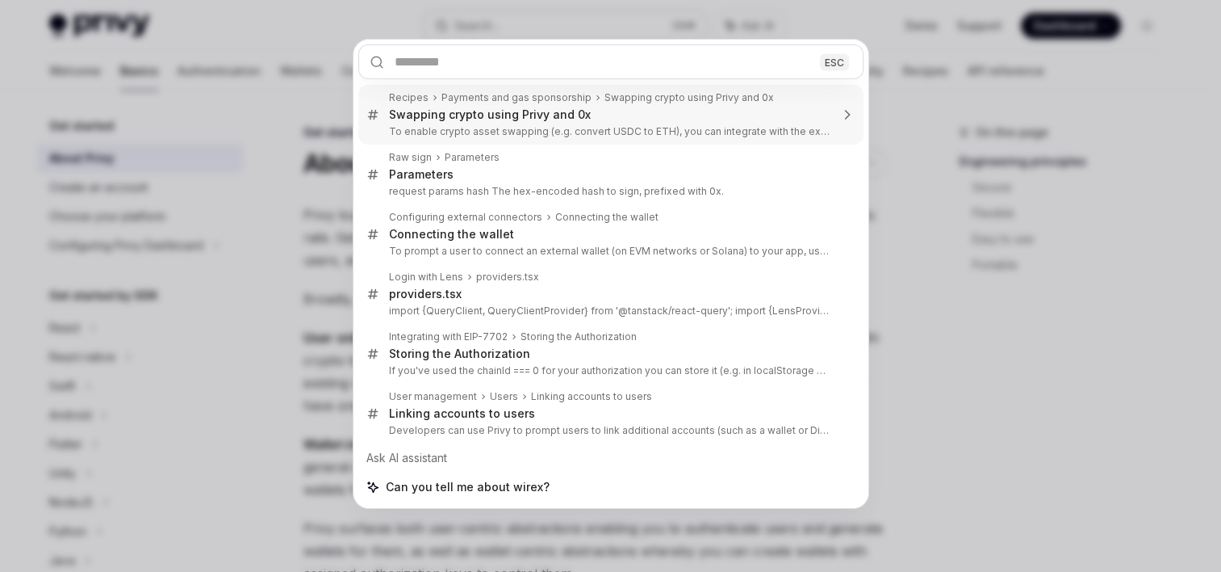
type textarea "*"
